Goal: Task Accomplishment & Management: Manage account settings

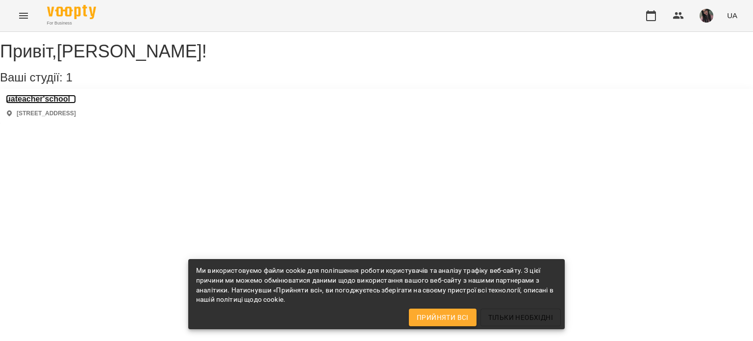
click at [71, 103] on h3 "uateacher'school" at bounding box center [41, 99] width 70 height 9
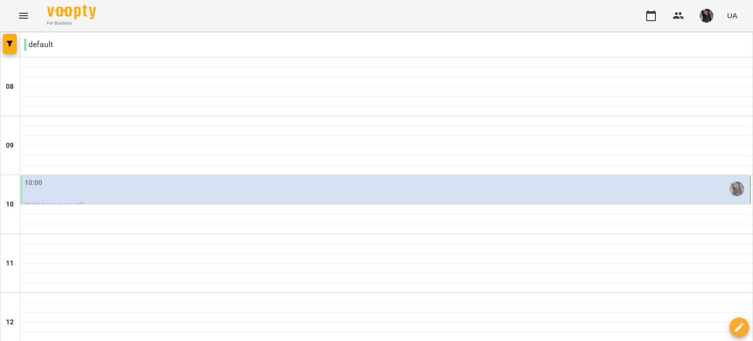
click at [438, 194] on div "10:00" at bounding box center [386, 188] width 723 height 23
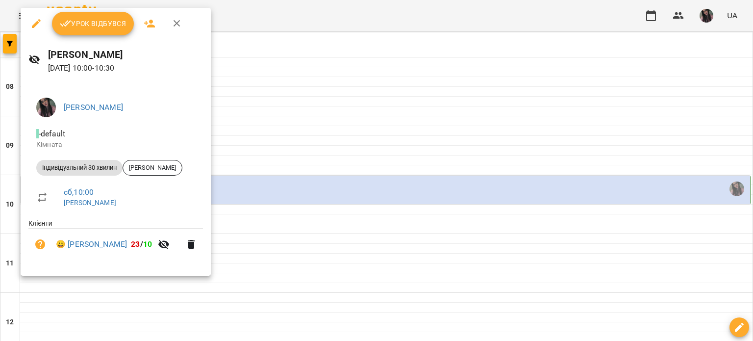
click at [449, 109] on div at bounding box center [376, 170] width 753 height 341
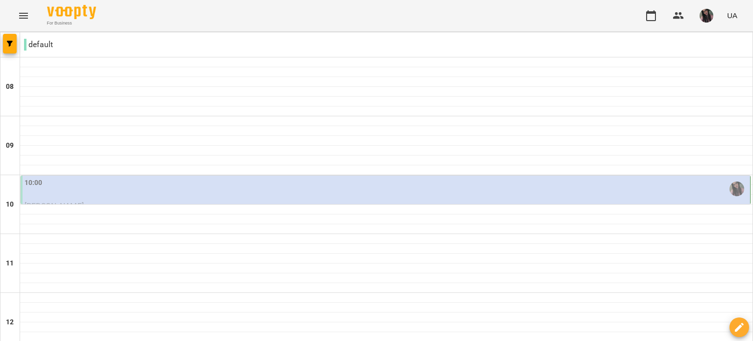
type input "**********"
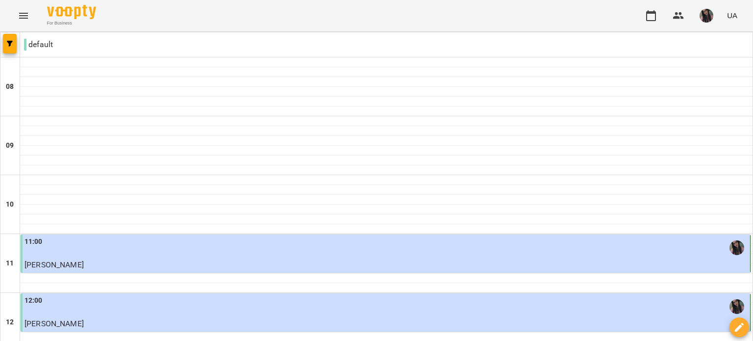
scroll to position [490, 0]
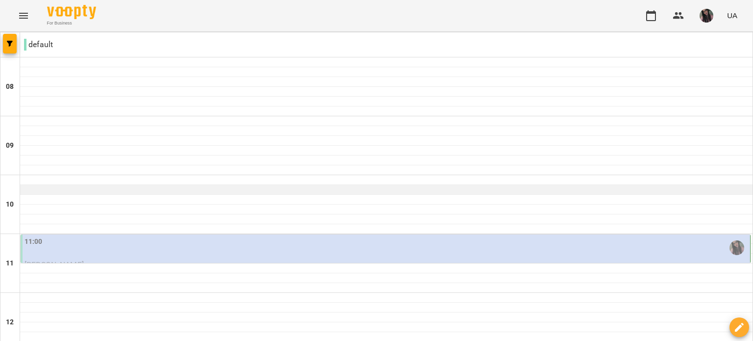
scroll to position [98, 0]
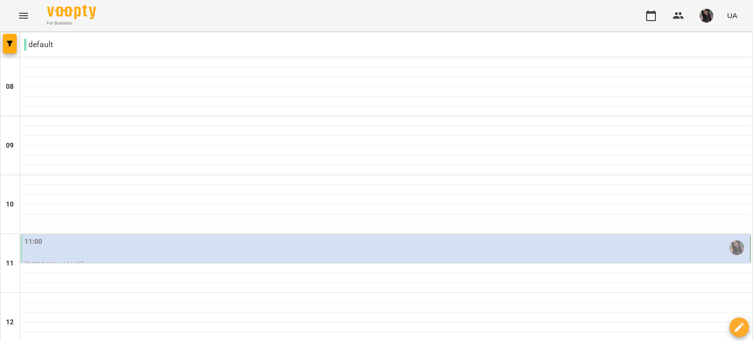
click at [198, 236] on div "11:00" at bounding box center [386, 247] width 723 height 23
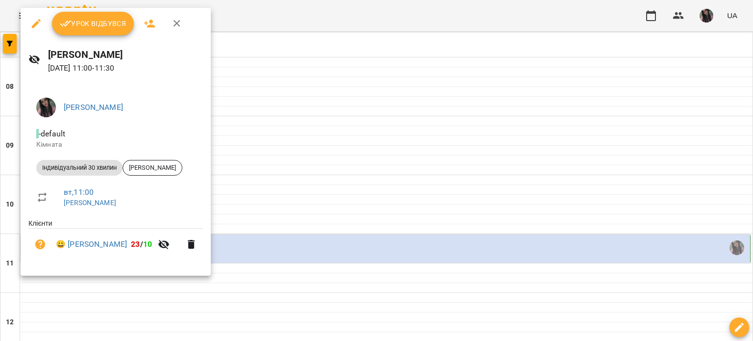
click at [72, 24] on span "Урок відбувся" at bounding box center [93, 24] width 67 height 12
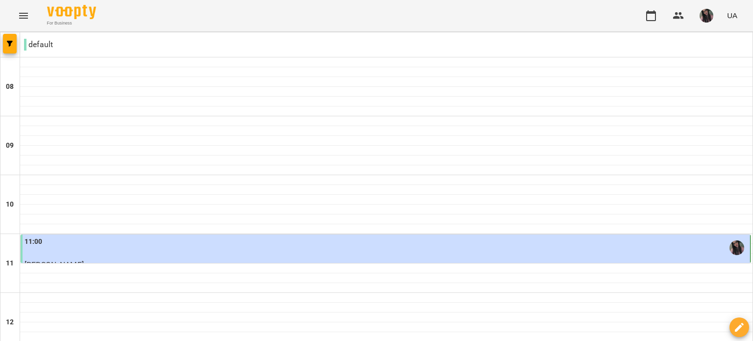
scroll to position [245, 0]
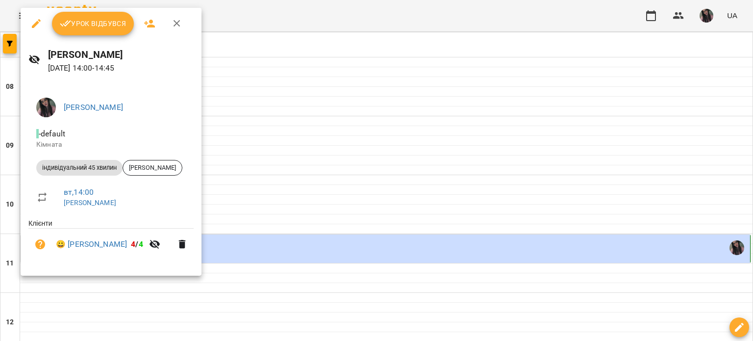
click at [97, 27] on span "Урок відбувся" at bounding box center [93, 24] width 67 height 12
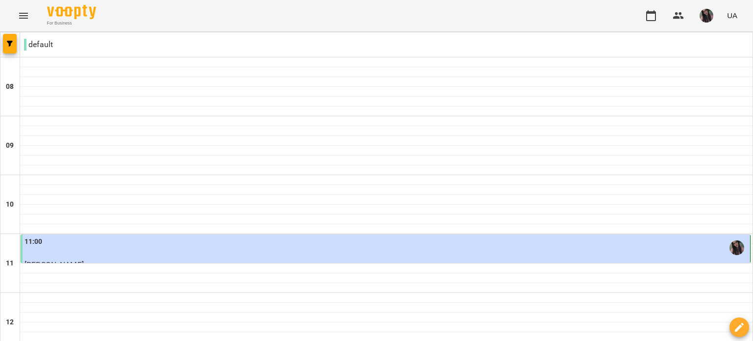
scroll to position [588, 0]
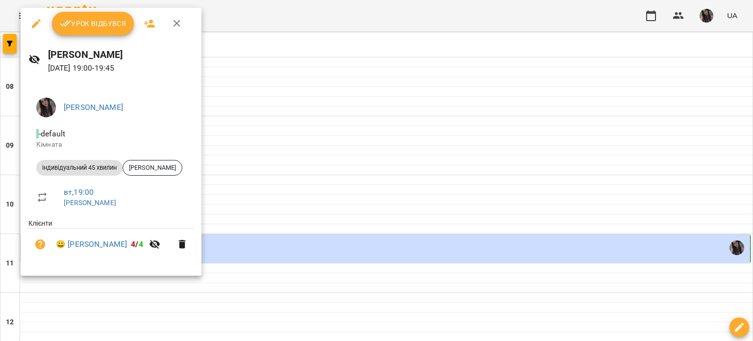
click at [84, 20] on span "Урок відбувся" at bounding box center [93, 24] width 67 height 12
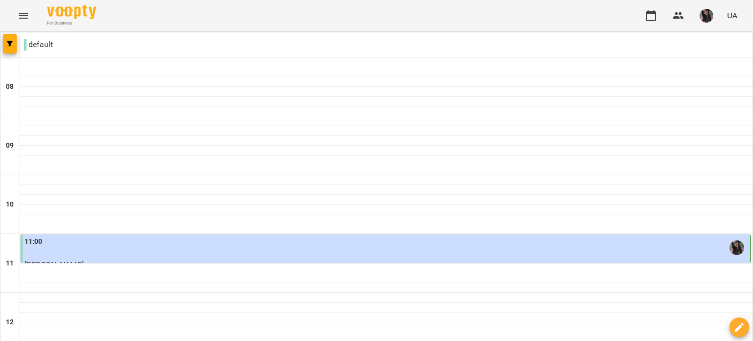
type input "**********"
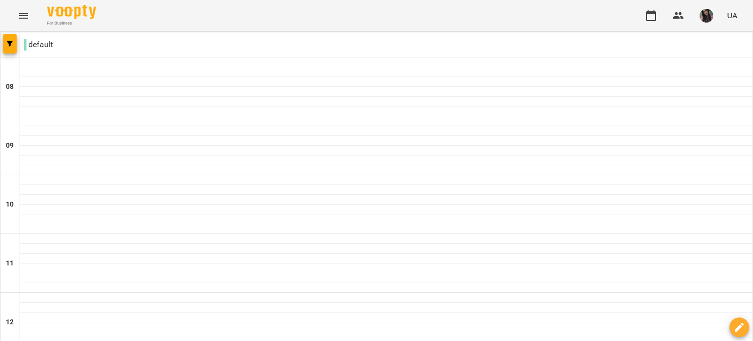
scroll to position [605, 0]
click at [699, 18] on button "button" at bounding box center [706, 15] width 25 height 25
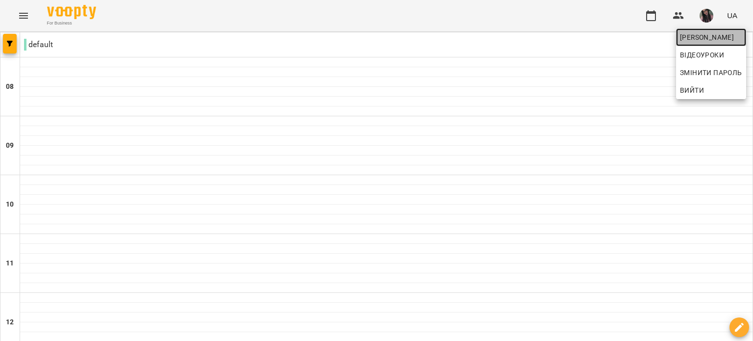
click at [714, 36] on span "[PERSON_NAME]" at bounding box center [711, 37] width 62 height 12
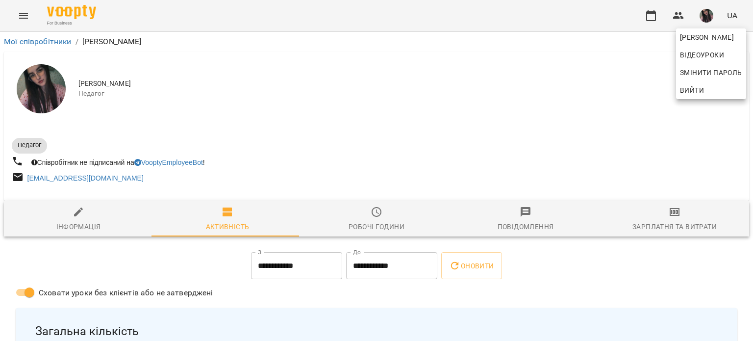
drag, startPoint x: 676, startPoint y: 223, endPoint x: 664, endPoint y: 225, distance: 12.4
click at [676, 224] on div at bounding box center [376, 170] width 753 height 341
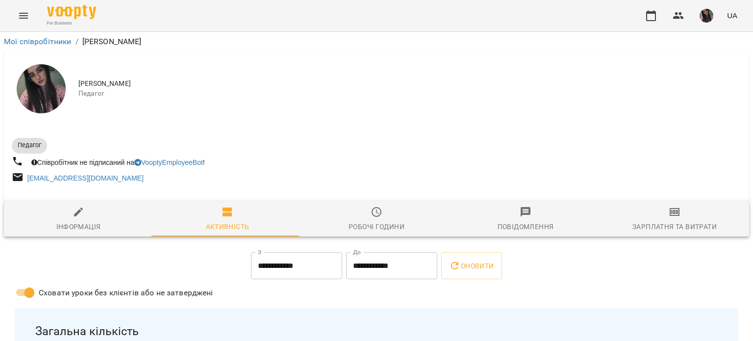
click at [661, 220] on span "Зарплатня та Витрати" at bounding box center [674, 219] width 137 height 26
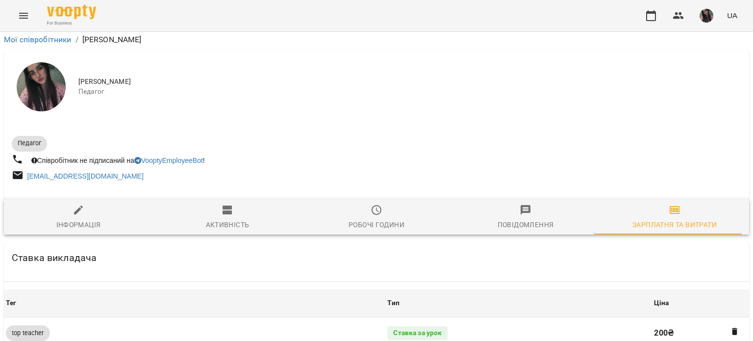
scroll to position [606, 0]
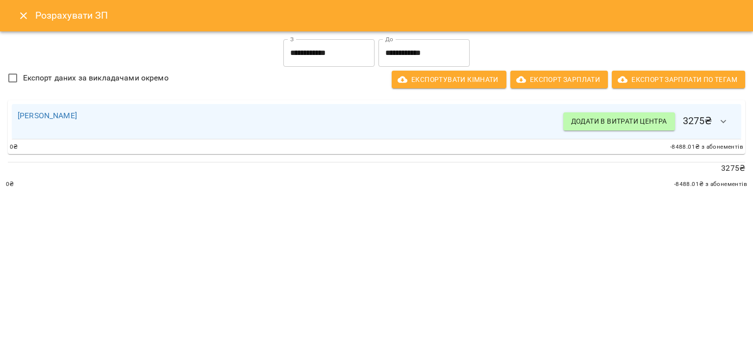
click at [324, 58] on input "**********" at bounding box center [328, 52] width 91 height 27
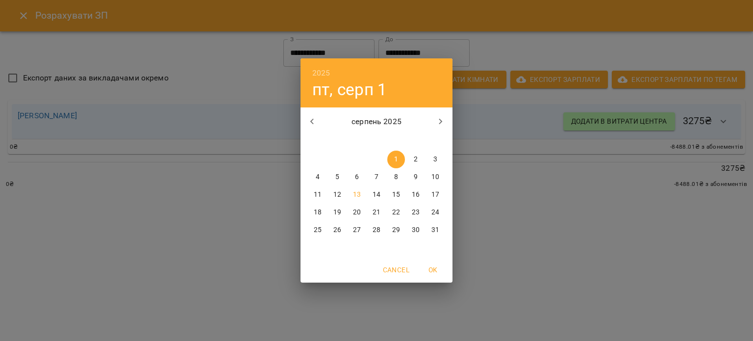
click at [433, 174] on p "10" at bounding box center [435, 177] width 8 height 10
type input "**********"
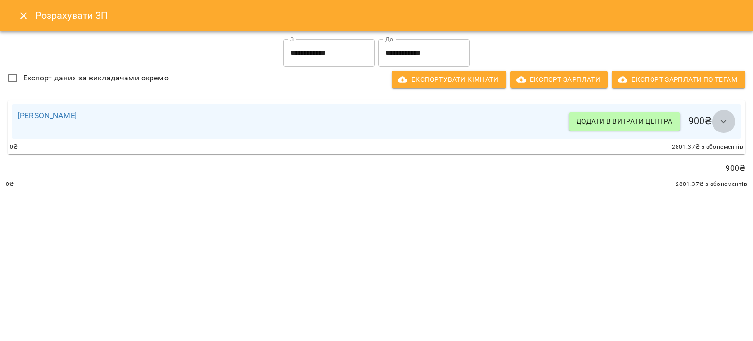
click at [731, 118] on button "button" at bounding box center [724, 122] width 24 height 24
